Goal: Transaction & Acquisition: Book appointment/travel/reservation

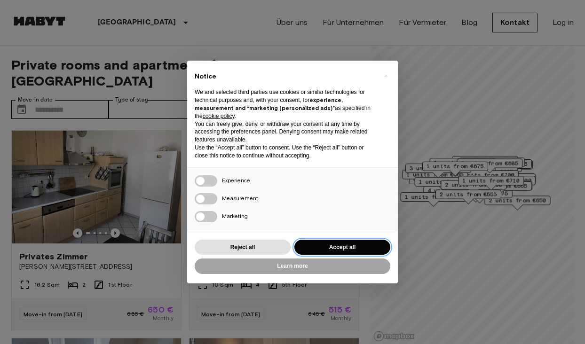
click at [319, 242] on button "Accept all" at bounding box center [342, 248] width 96 height 16
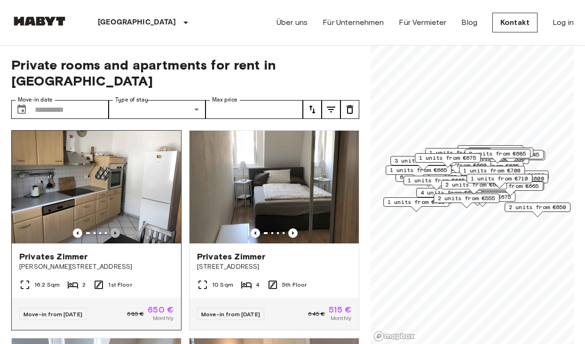
click at [114, 228] on icon "Previous image" at bounding box center [114, 232] width 9 height 9
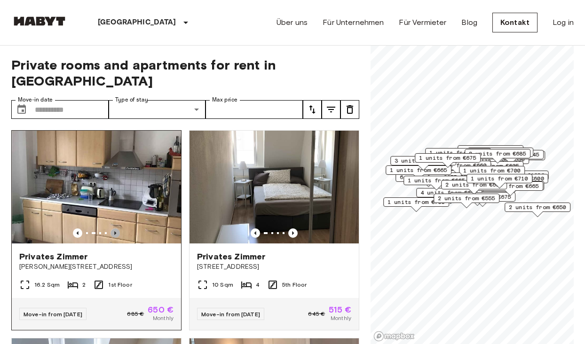
click at [114, 228] on icon "Previous image" at bounding box center [114, 232] width 9 height 9
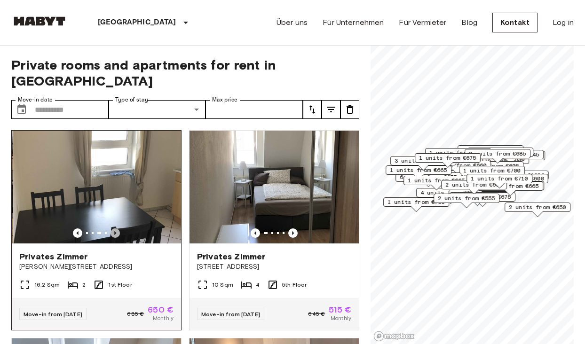
click at [114, 228] on icon "Previous image" at bounding box center [114, 232] width 9 height 9
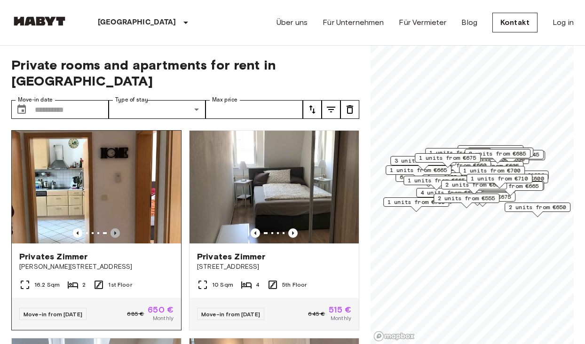
click at [114, 228] on icon "Previous image" at bounding box center [114, 232] width 9 height 9
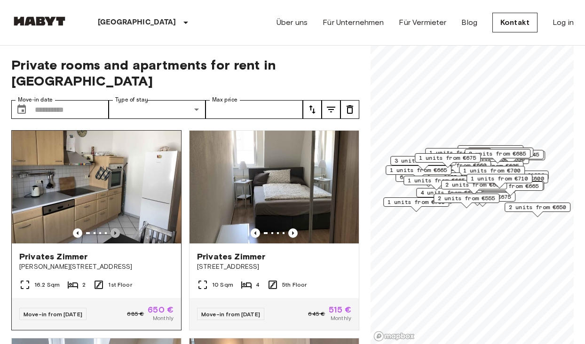
click at [114, 228] on icon "Previous image" at bounding box center [114, 232] width 9 height 9
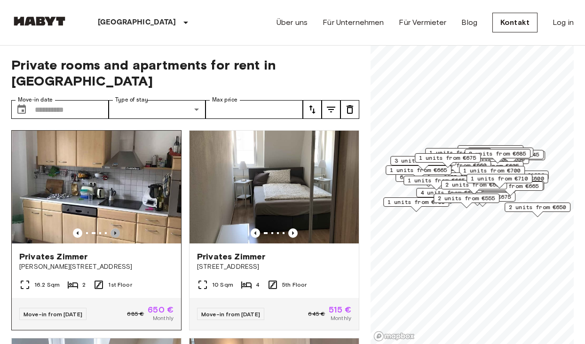
click at [114, 228] on icon "Previous image" at bounding box center [114, 232] width 9 height 9
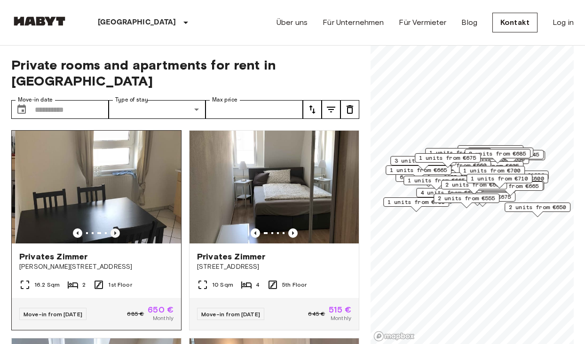
click at [114, 228] on icon "Previous image" at bounding box center [114, 232] width 9 height 9
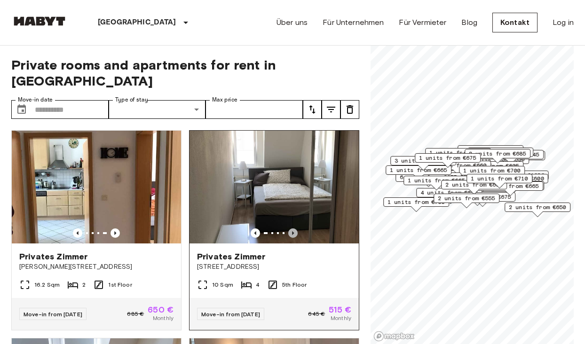
click at [294, 228] on icon "Previous image" at bounding box center [292, 232] width 9 height 9
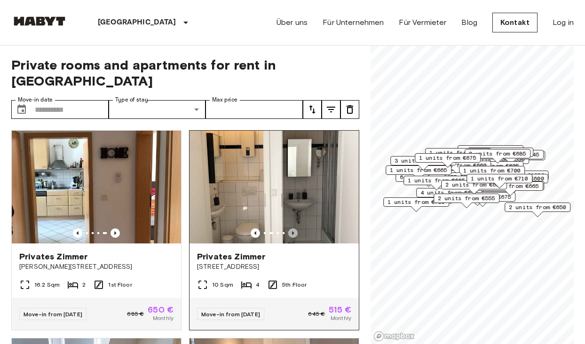
click at [294, 228] on icon "Previous image" at bounding box center [292, 232] width 9 height 9
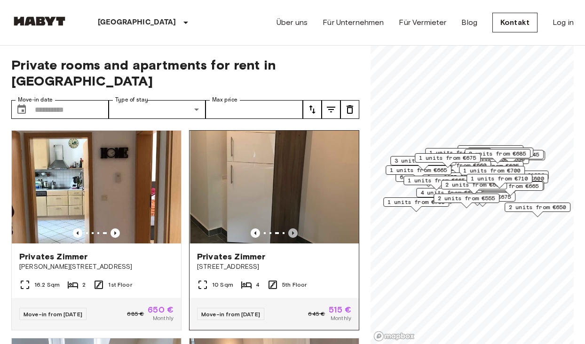
click at [294, 228] on icon "Previous image" at bounding box center [292, 232] width 9 height 9
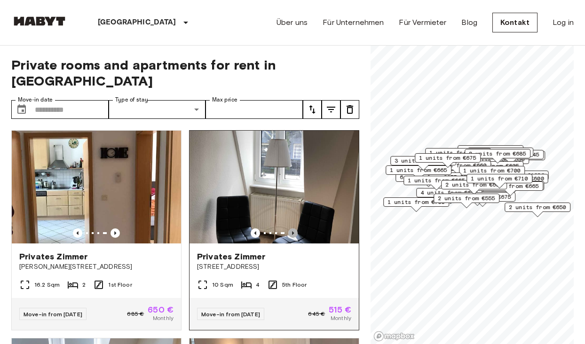
click at [294, 228] on icon "Previous image" at bounding box center [292, 232] width 9 height 9
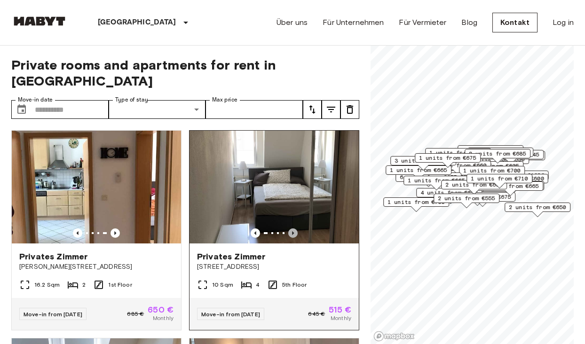
click at [294, 228] on icon "Previous image" at bounding box center [292, 232] width 9 height 9
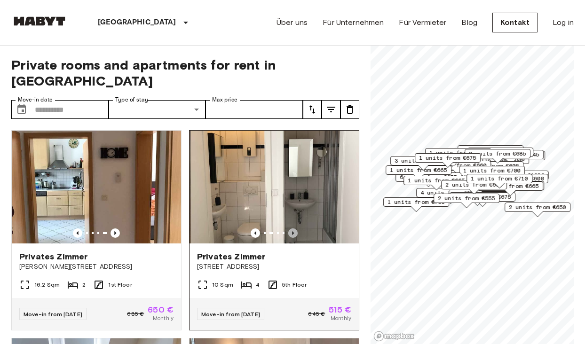
click at [294, 228] on icon "Previous image" at bounding box center [292, 232] width 9 height 9
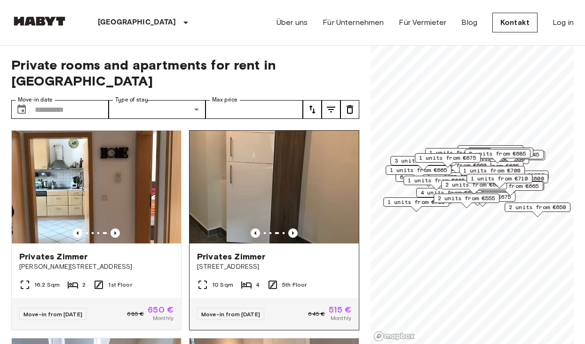
click at [287, 186] on img at bounding box center [273, 187] width 169 height 113
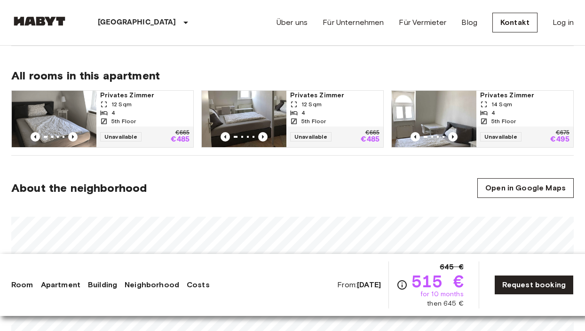
scroll to position [467, 0]
click at [151, 108] on div "4" at bounding box center [144, 112] width 89 height 8
click at [275, 102] on img at bounding box center [244, 118] width 85 height 56
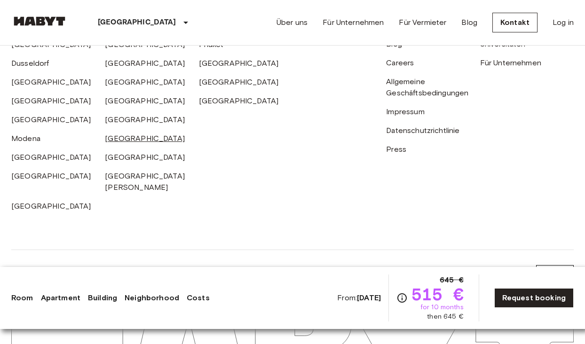
scroll to position [2090, 0]
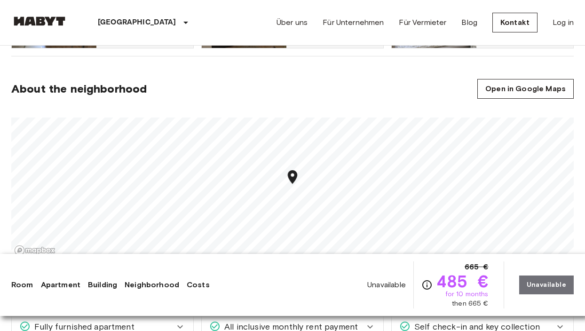
scroll to position [580, 0]
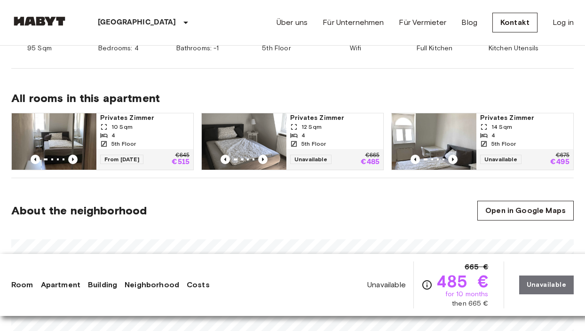
scroll to position [449, 0]
